Goal: Find specific page/section: Find specific page/section

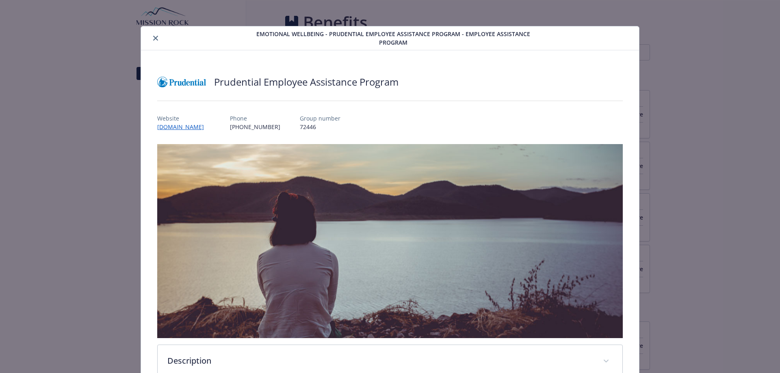
scroll to position [748, 0]
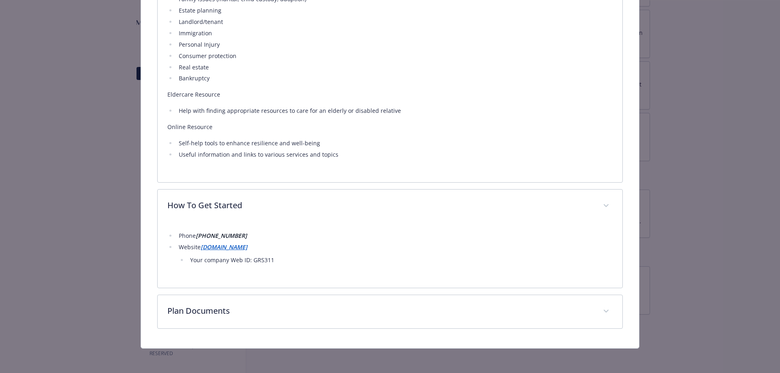
click at [231, 246] on strong "[DOMAIN_NAME]" at bounding box center [224, 247] width 47 height 8
click at [233, 246] on strong "[DOMAIN_NAME]" at bounding box center [224, 247] width 47 height 8
